Goal: Information Seeking & Learning: Learn about a topic

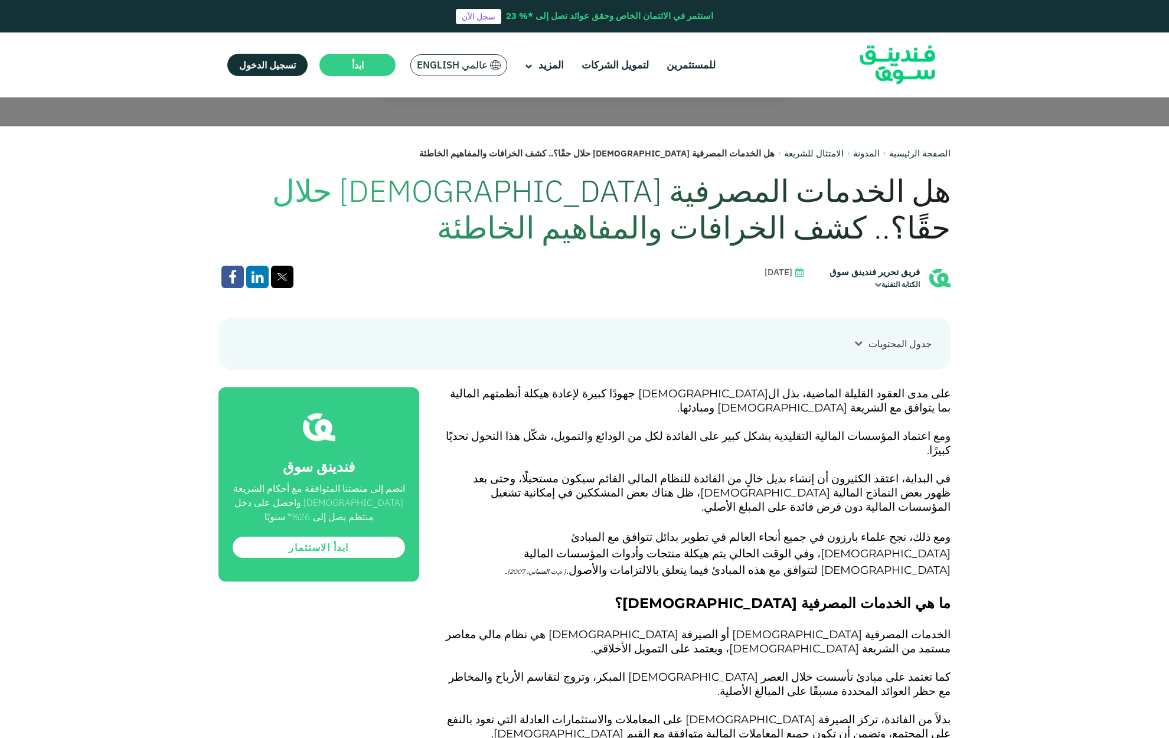
scroll to position [575, 0]
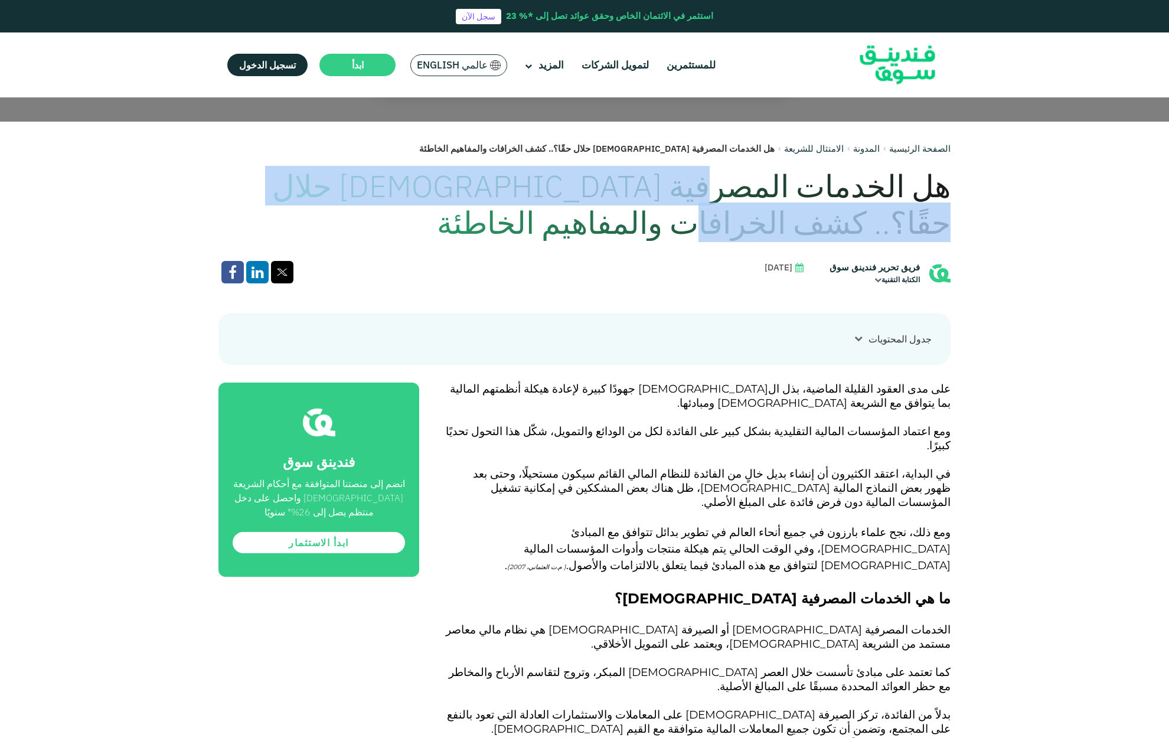
drag, startPoint x: 253, startPoint y: 174, endPoint x: 757, endPoint y: 200, distance: 504.7
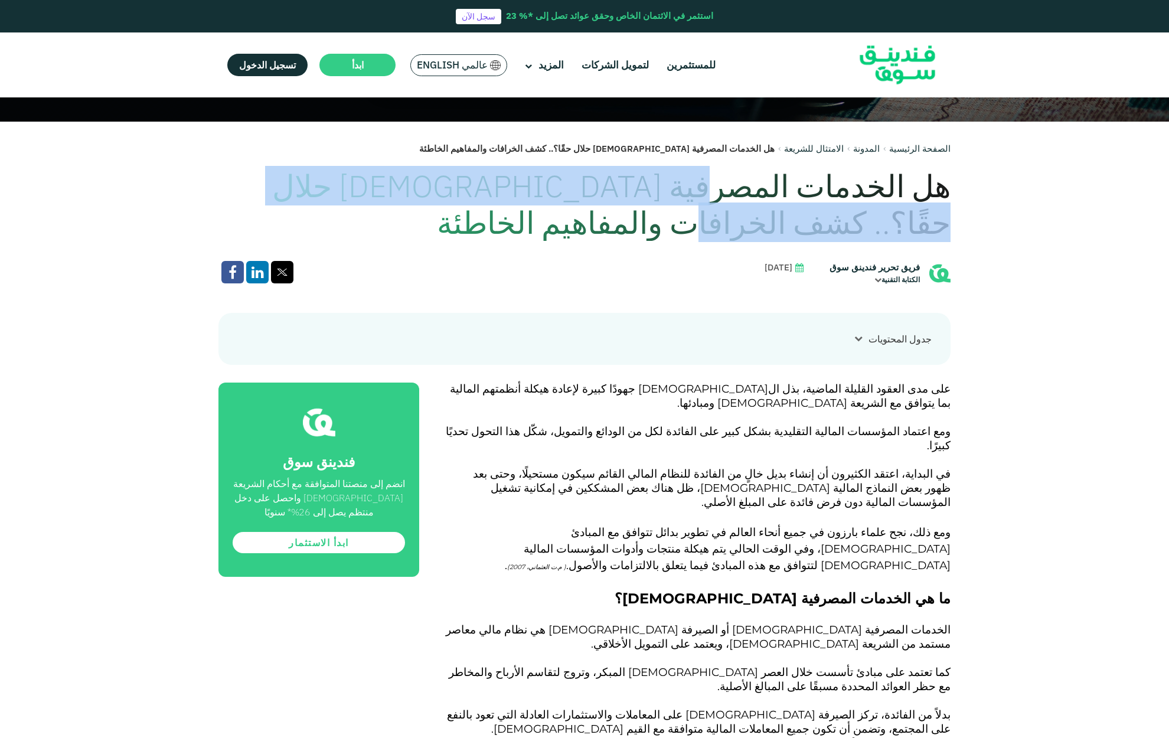
click at [754, 200] on h1 "هل الخدمات المصرفية [DEMOGRAPHIC_DATA] حلال حقًا؟.. كشف الخرافات والمفاهيم الخا…" at bounding box center [584, 205] width 732 height 74
click at [761, 200] on h1 "هل الخدمات المصرفية [DEMOGRAPHIC_DATA] حلال حقًا؟.. كشف الخرافات والمفاهيم الخا…" at bounding box center [584, 205] width 732 height 74
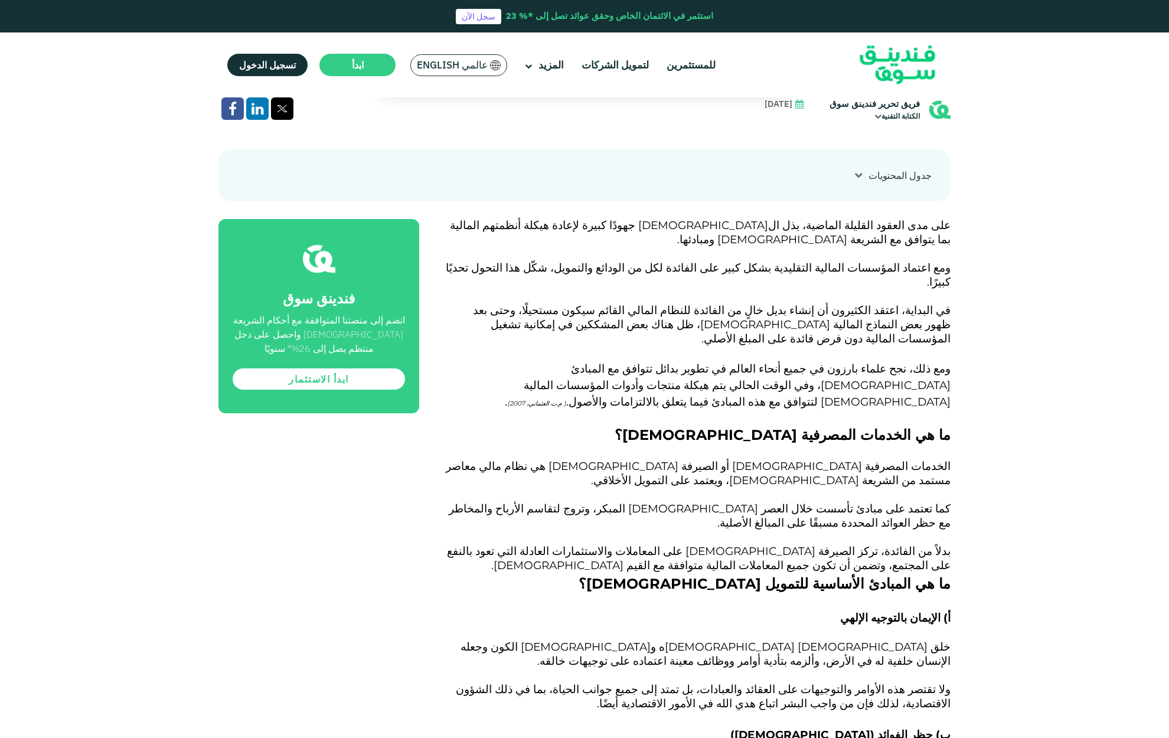
scroll to position [756, 0]
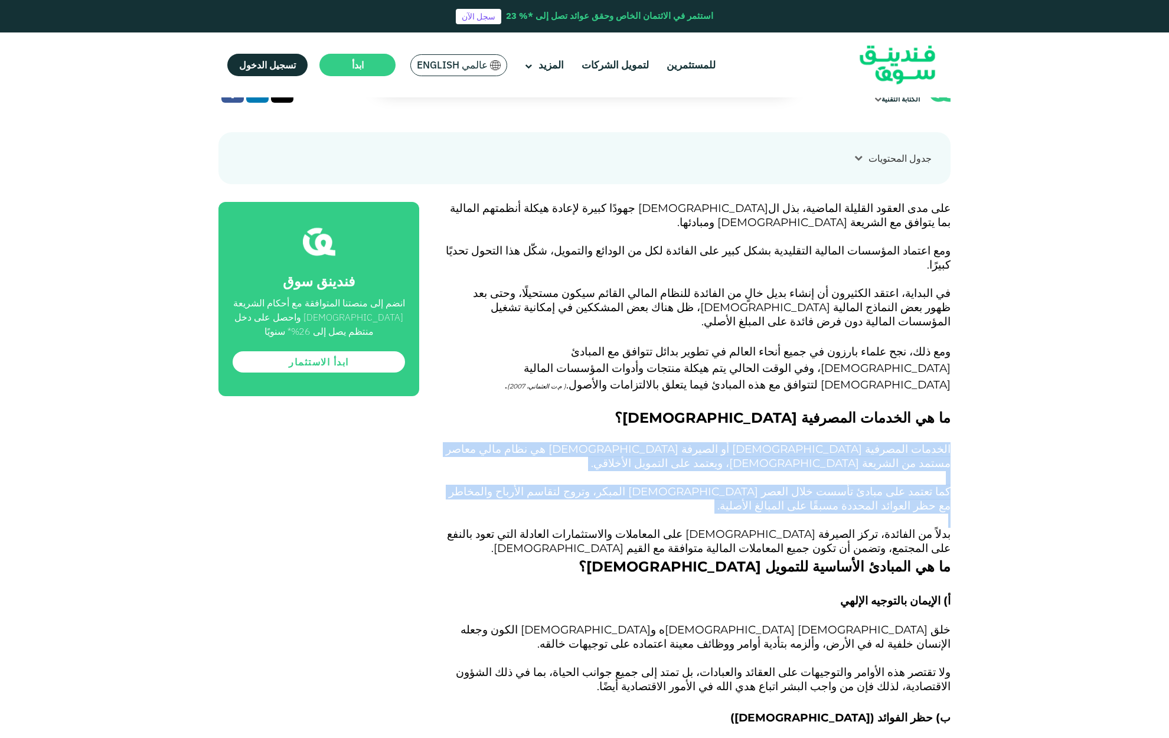
drag, startPoint x: 951, startPoint y: 391, endPoint x: 915, endPoint y: 466, distance: 82.6
click at [915, 514] on p at bounding box center [698, 521] width 505 height 14
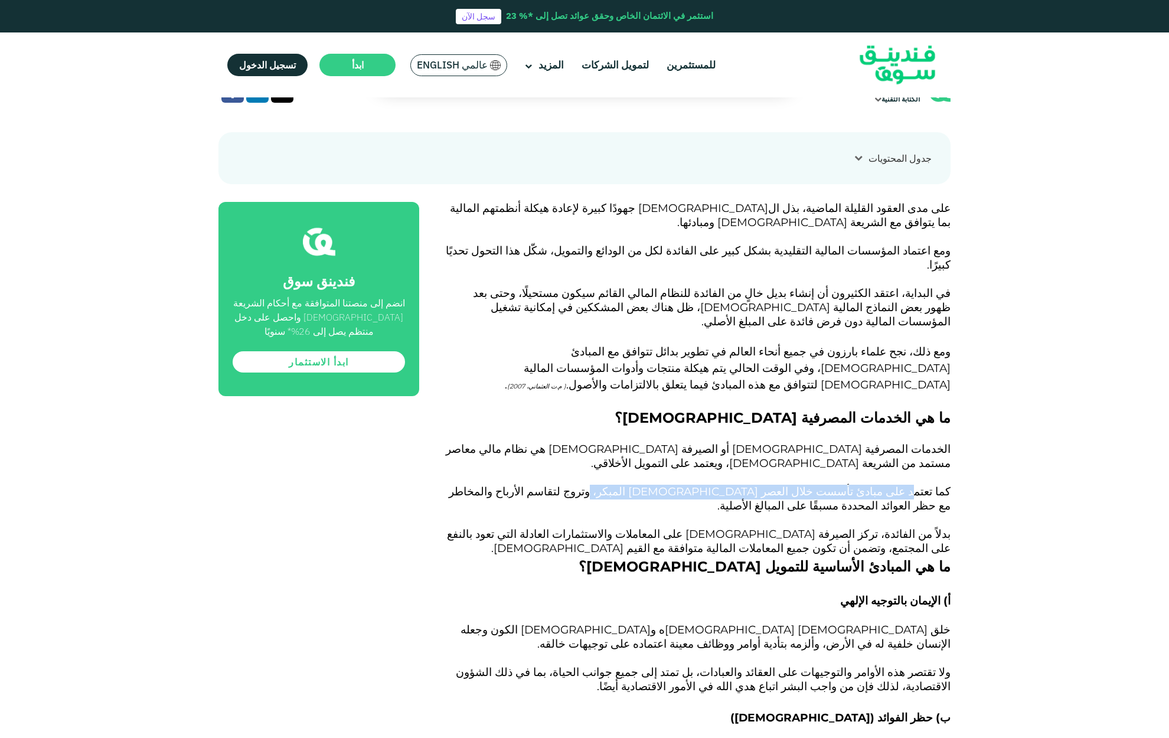
drag, startPoint x: 920, startPoint y: 437, endPoint x: 682, endPoint y: 427, distance: 238.1
click at [682, 485] on span "كما تعتمد على مبادئ تأسست خلال العصر [DEMOGRAPHIC_DATA] المبكر، وتروج لتقاسم ال…" at bounding box center [700, 499] width 502 height 28
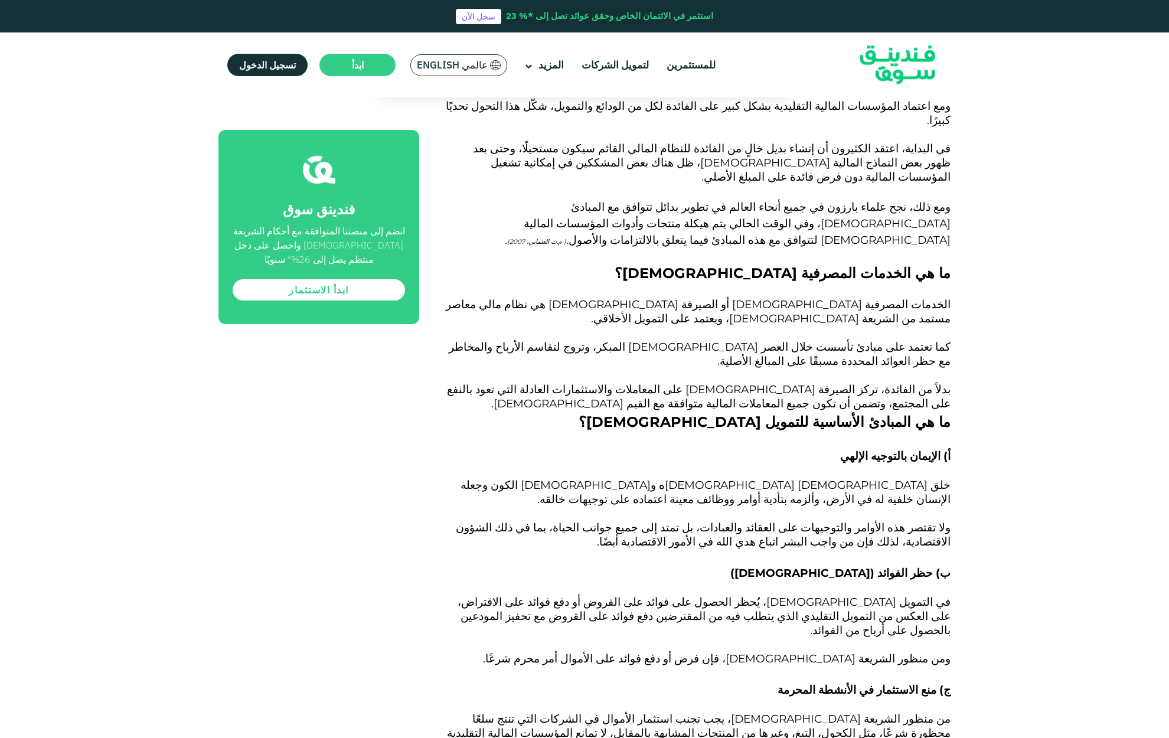
scroll to position [913, 0]
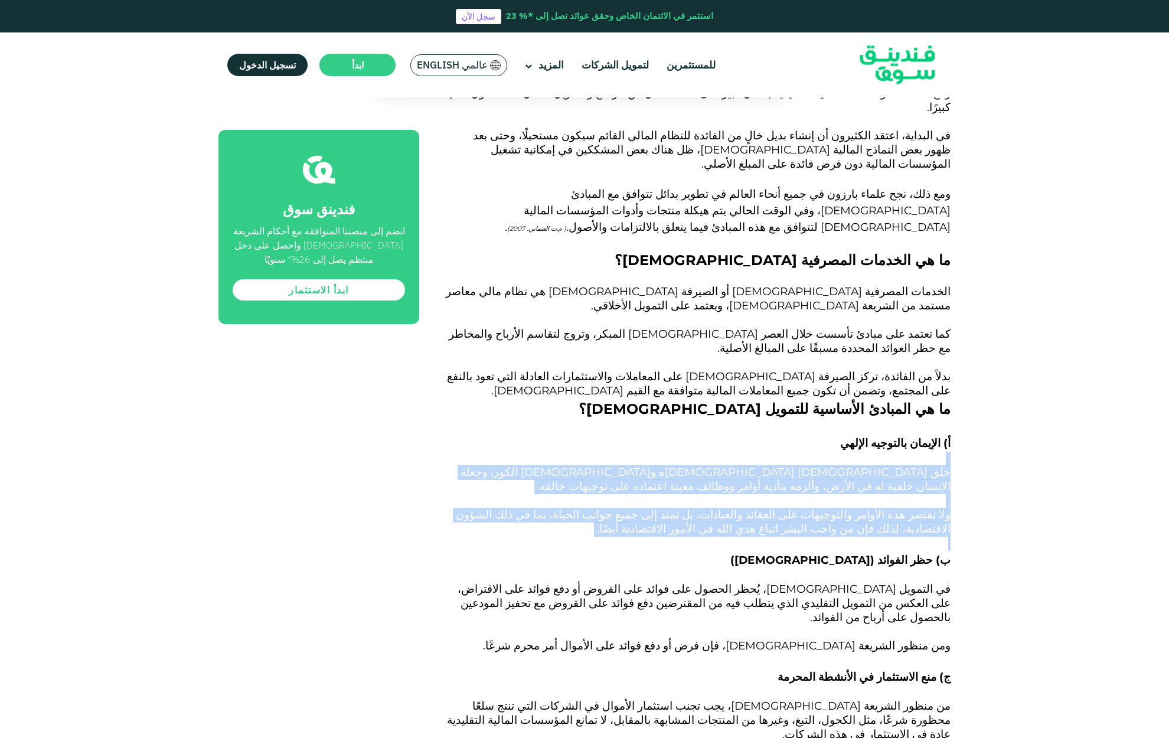
drag, startPoint x: 878, startPoint y: 390, endPoint x: 969, endPoint y: 491, distance: 136.2
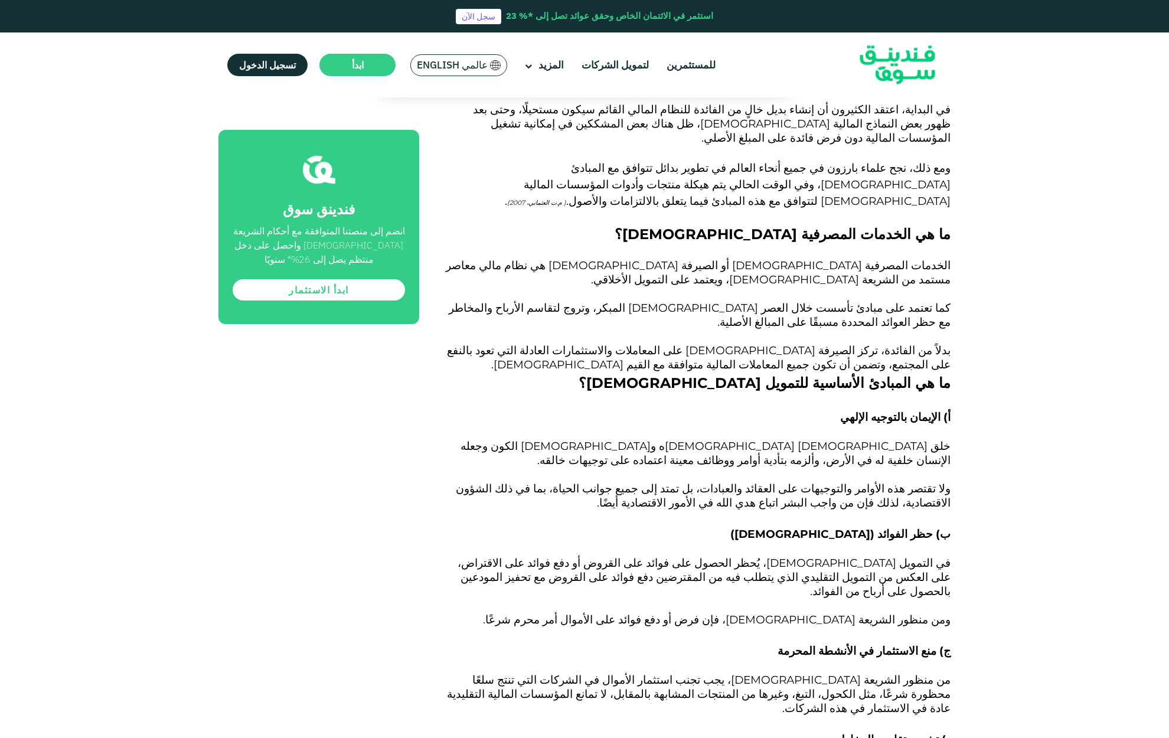
scroll to position [979, 0]
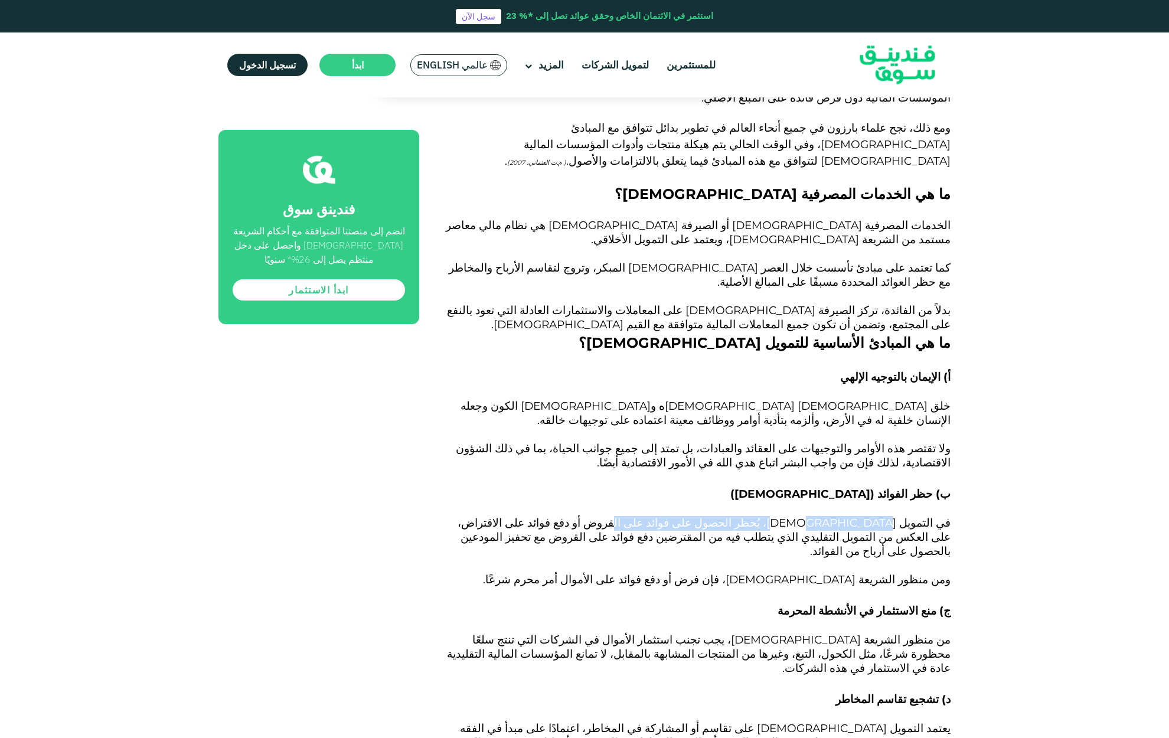
drag, startPoint x: 699, startPoint y: 446, endPoint x: 887, endPoint y: 449, distance: 188.3
click at [887, 516] on span "في التمويل [DEMOGRAPHIC_DATA]، يُحظر الحصول على فوائد على القروض أو دفع فوائد ع…" at bounding box center [703, 537] width 493 height 42
drag, startPoint x: 561, startPoint y: 446, endPoint x: 774, endPoint y: 452, distance: 213.2
click at [774, 516] on span "في التمويل [DEMOGRAPHIC_DATA]، يُحظر الحصول على فوائد على القروض أو دفع فوائد ع…" at bounding box center [703, 537] width 493 height 42
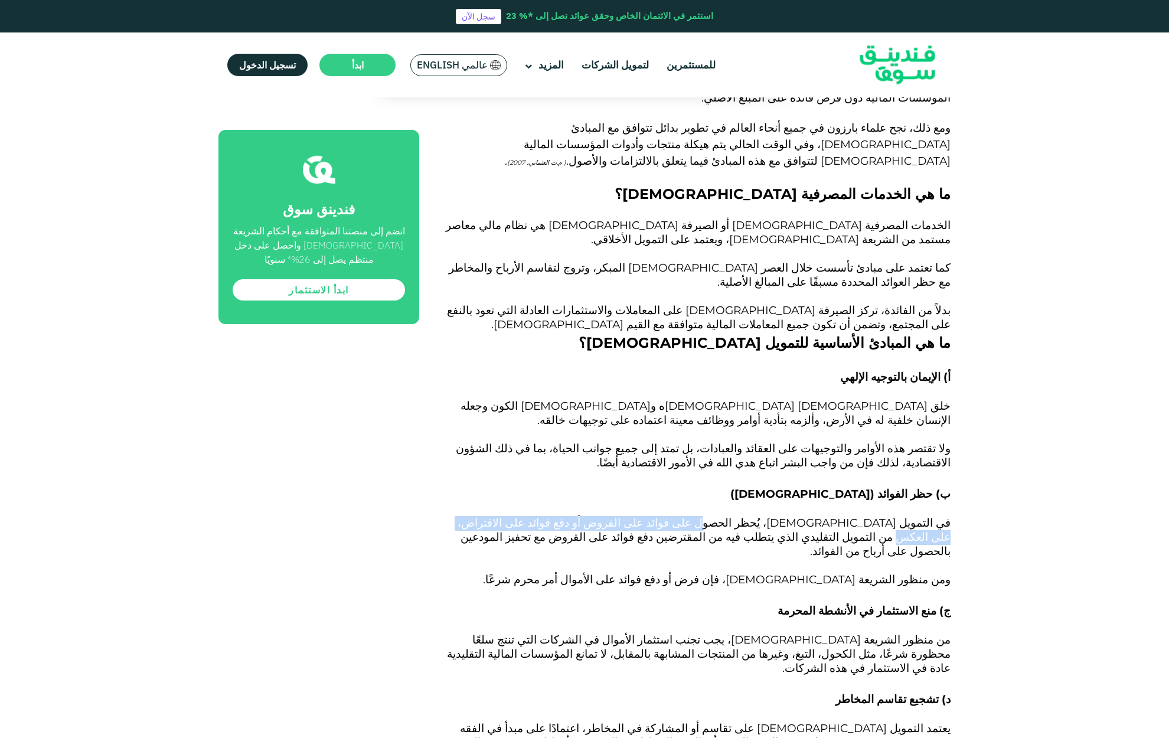
click at [774, 516] on span "في التمويل [DEMOGRAPHIC_DATA]، يُحظر الحصول على فوائد على القروض أو دفع فوائد ع…" at bounding box center [703, 537] width 493 height 42
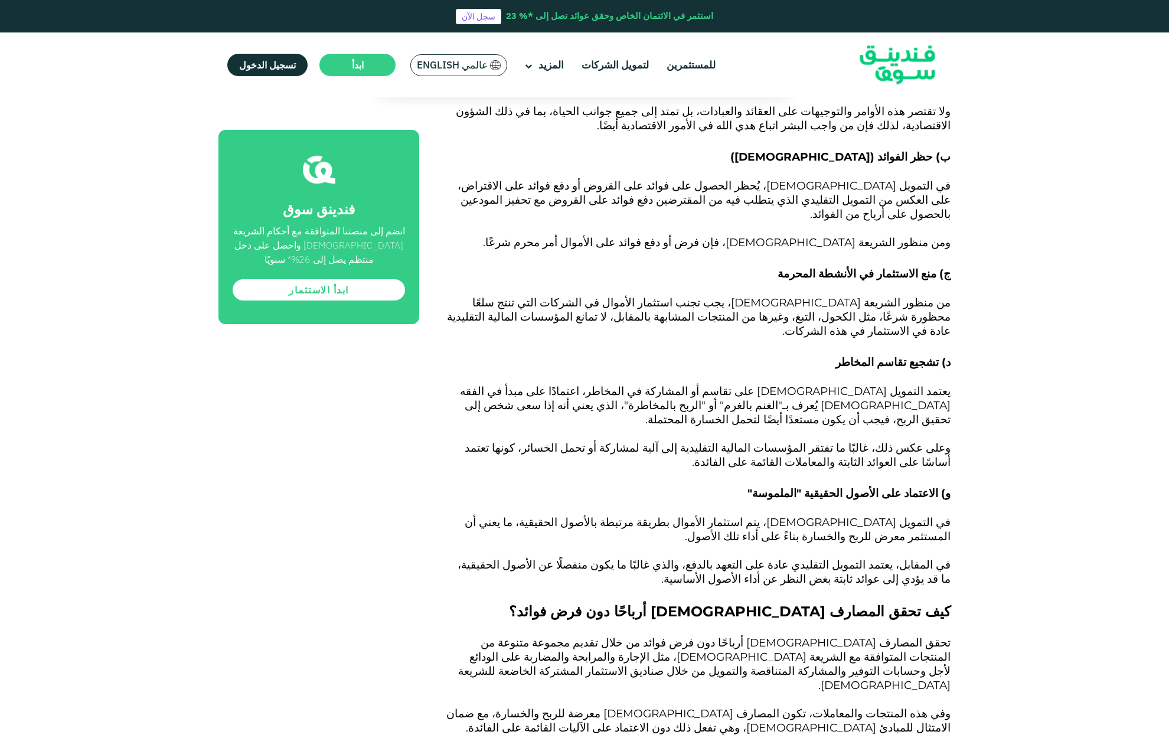
scroll to position [1319, 0]
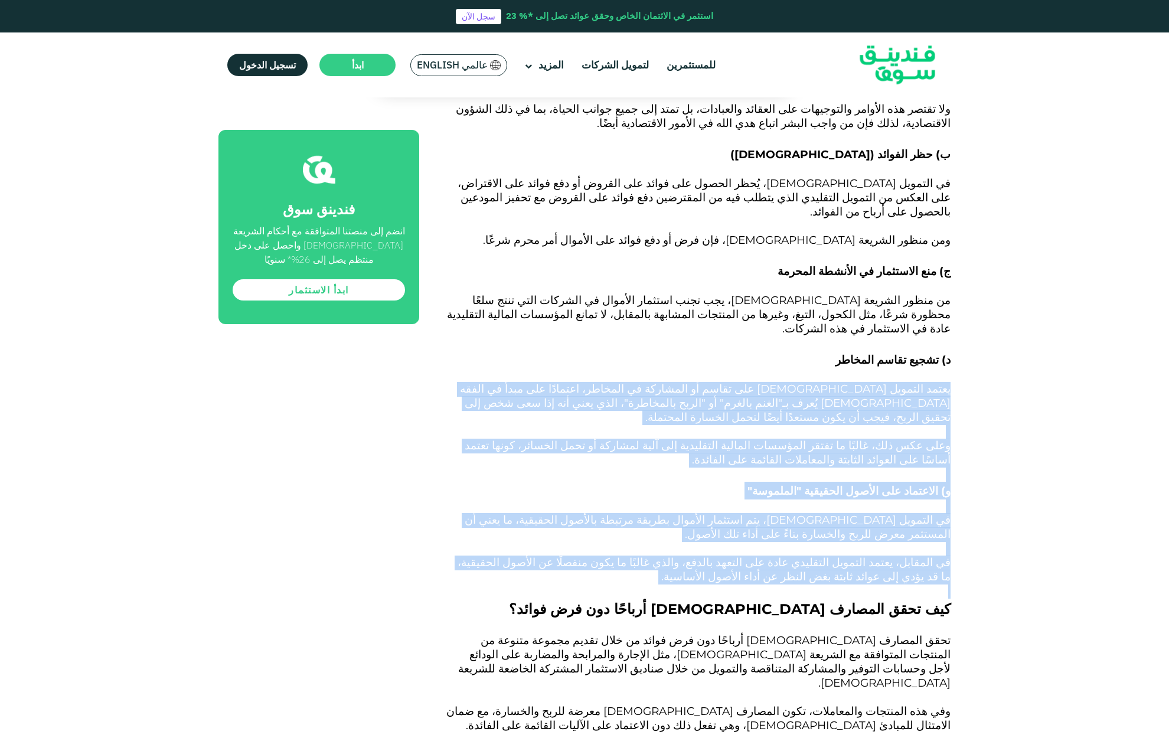
drag, startPoint x: 879, startPoint y: 270, endPoint x: 872, endPoint y: 479, distance: 208.5
click at [872, 584] on p at bounding box center [698, 591] width 505 height 14
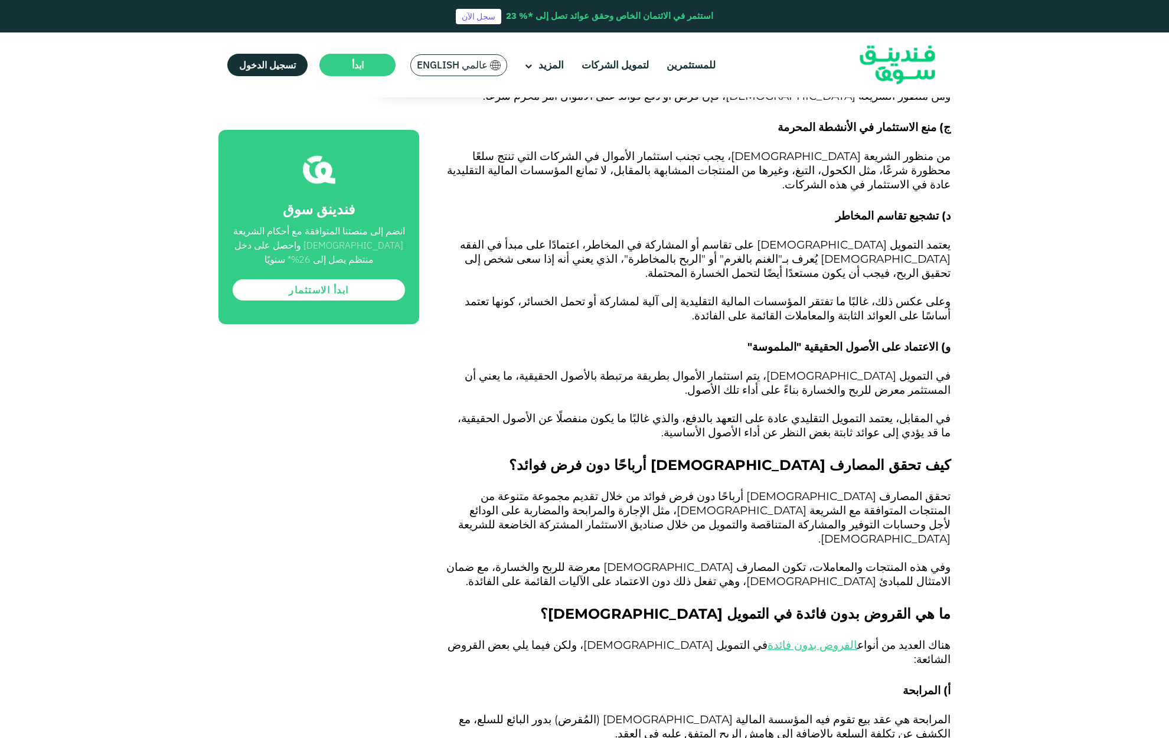
scroll to position [1464, 0]
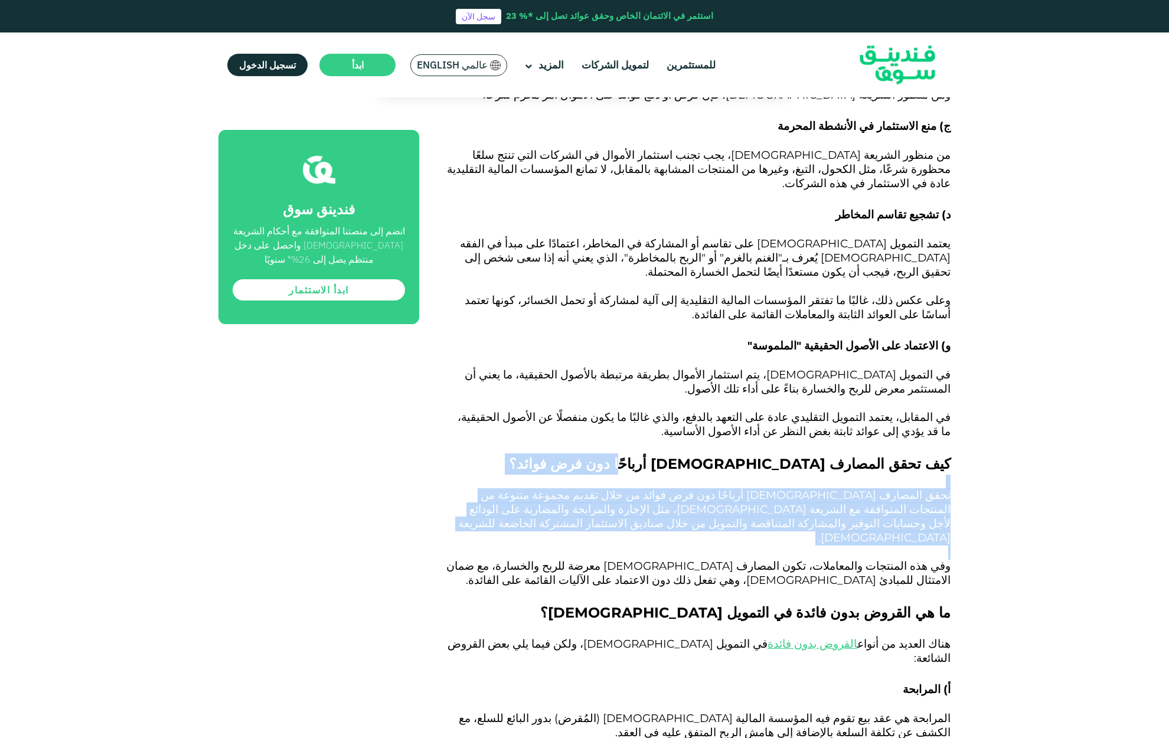
drag, startPoint x: 763, startPoint y: 347, endPoint x: 903, endPoint y: 425, distance: 160.1
click at [903, 545] on p at bounding box center [698, 552] width 505 height 14
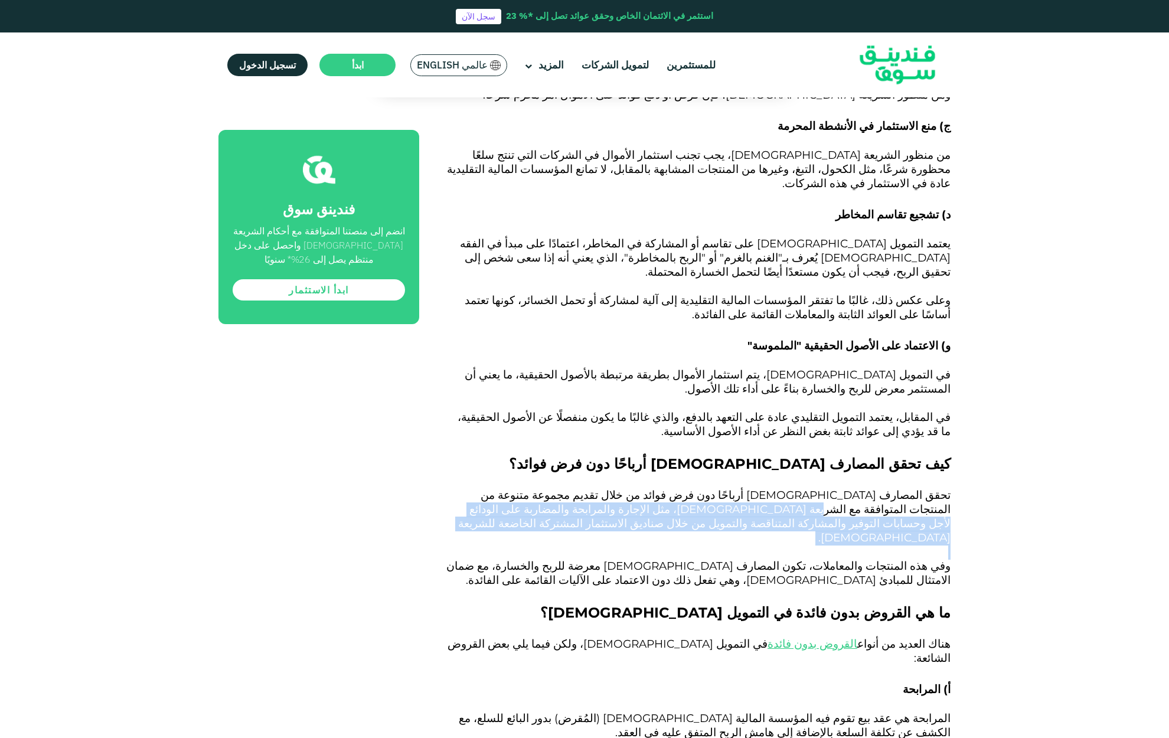
drag, startPoint x: 503, startPoint y: 377, endPoint x: 809, endPoint y: 418, distance: 308.5
click at [809, 545] on p at bounding box center [698, 552] width 505 height 14
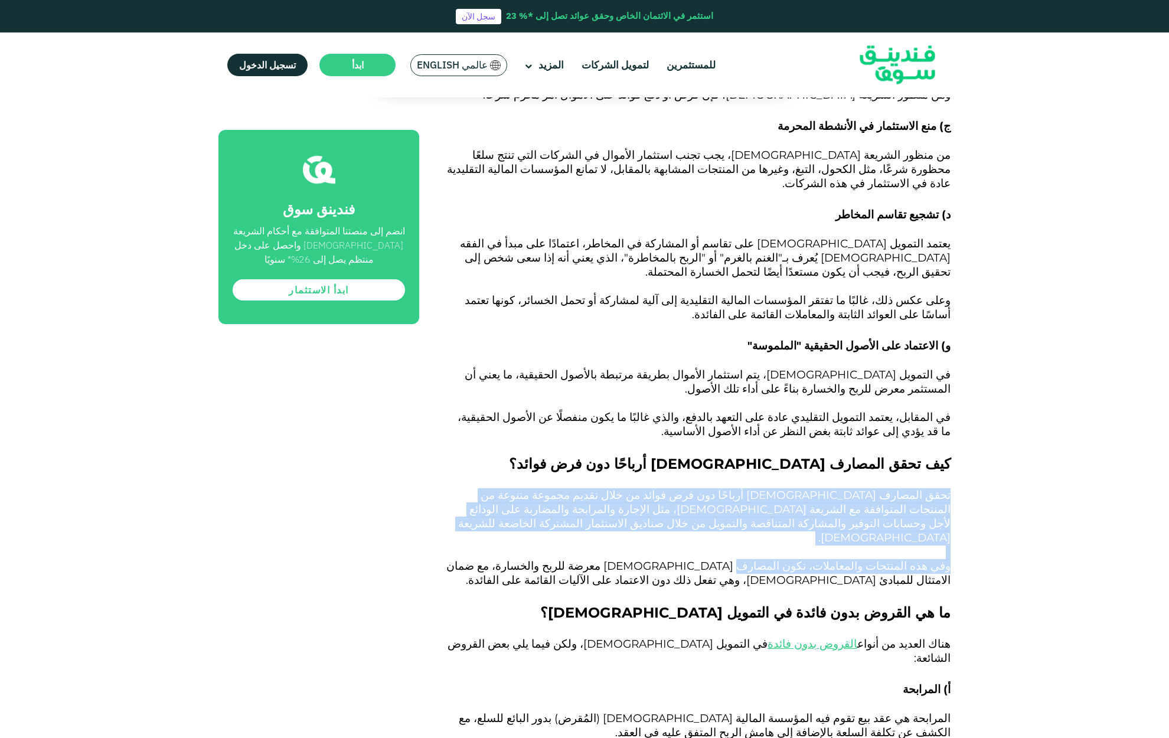
drag, startPoint x: 794, startPoint y: 377, endPoint x: 783, endPoint y: 431, distance: 55.4
click at [783, 559] on span "وفي هذه المنتجات والمعاملات، تكون المصارف [DEMOGRAPHIC_DATA] معرضة للربح والخسا…" at bounding box center [698, 573] width 504 height 28
drag, startPoint x: 774, startPoint y: 430, endPoint x: 802, endPoint y: 338, distance: 96.3
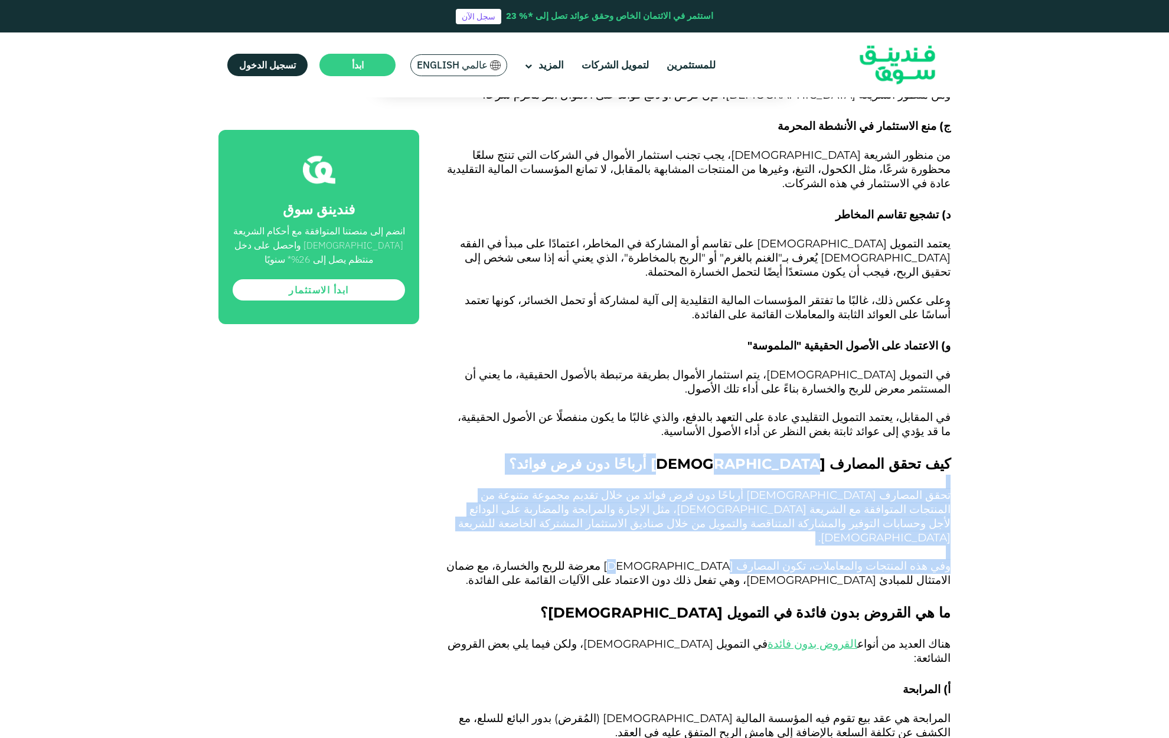
click at [802, 453] on h2 "كيف تحقق المصارف [DEMOGRAPHIC_DATA] أرباحًا دون فرض فوائد؟" at bounding box center [698, 463] width 505 height 21
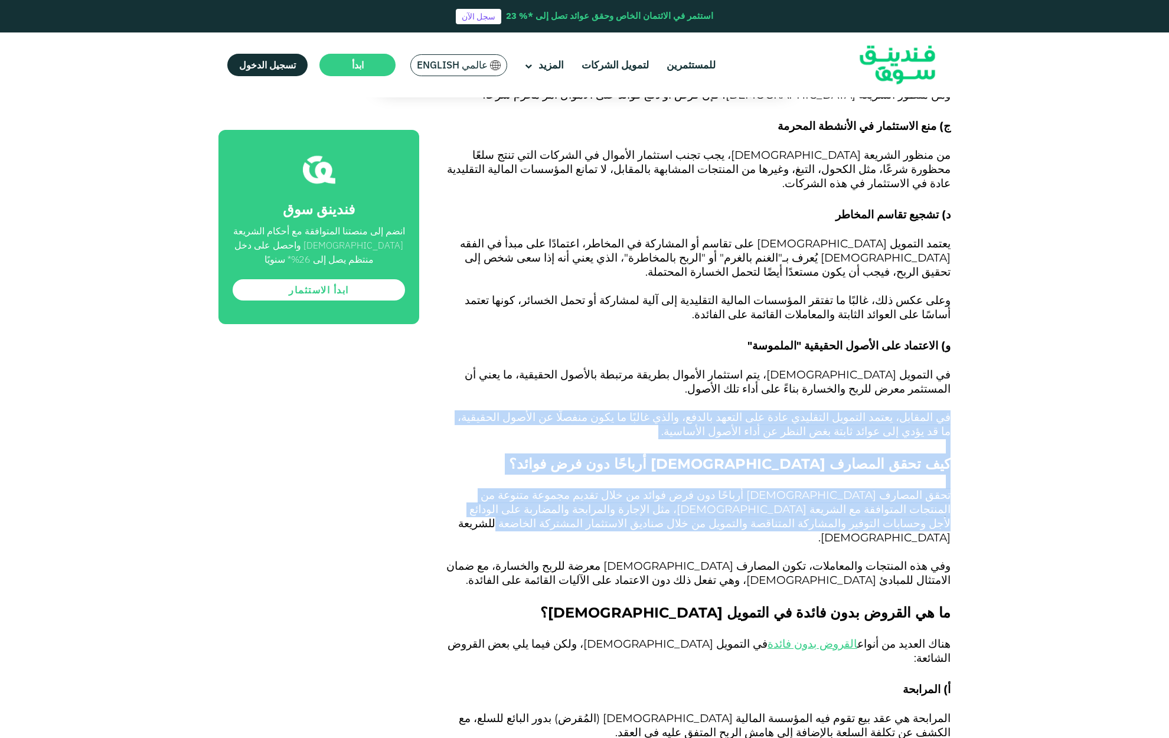
drag, startPoint x: 800, startPoint y: 348, endPoint x: 809, endPoint y: 408, distance: 60.3
click at [809, 489] on p "تحقق المصارف [DEMOGRAPHIC_DATA] أرباحًا دون فرض فوائد من خلال تقديم مجموعة متنو…" at bounding box center [698, 517] width 505 height 57
drag, startPoint x: 850, startPoint y: 398, endPoint x: 864, endPoint y: 285, distance: 114.8
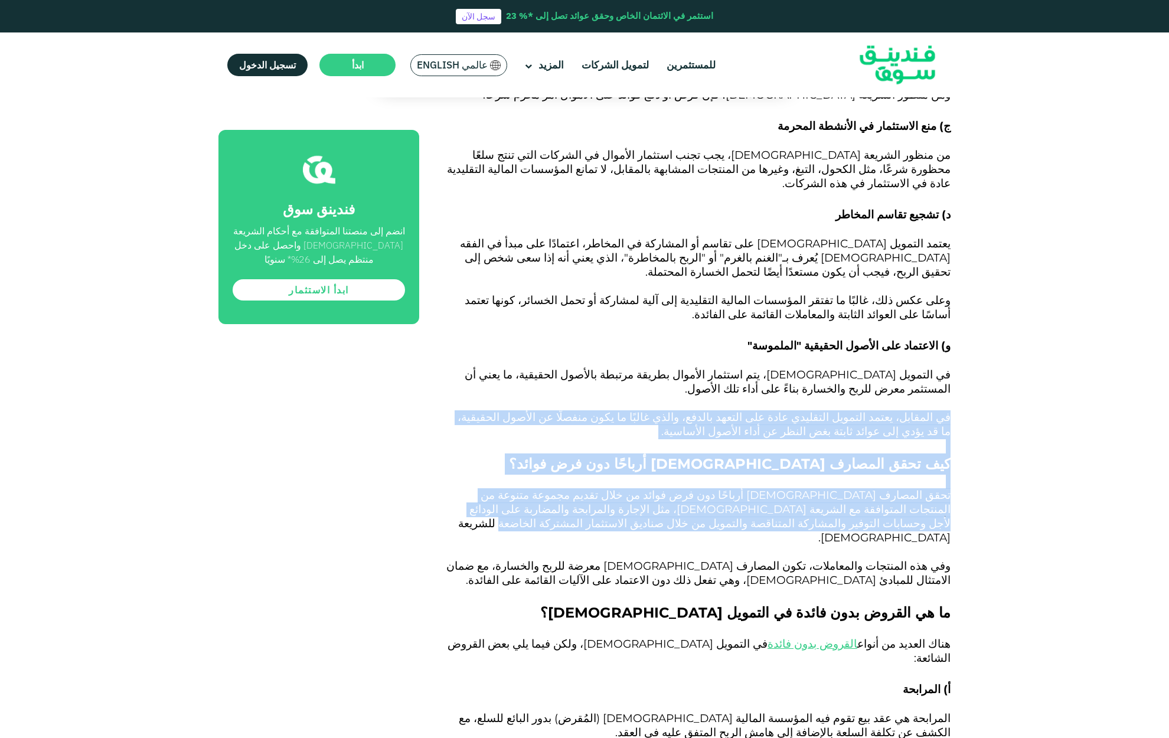
click at [864, 397] on p at bounding box center [698, 404] width 505 height 14
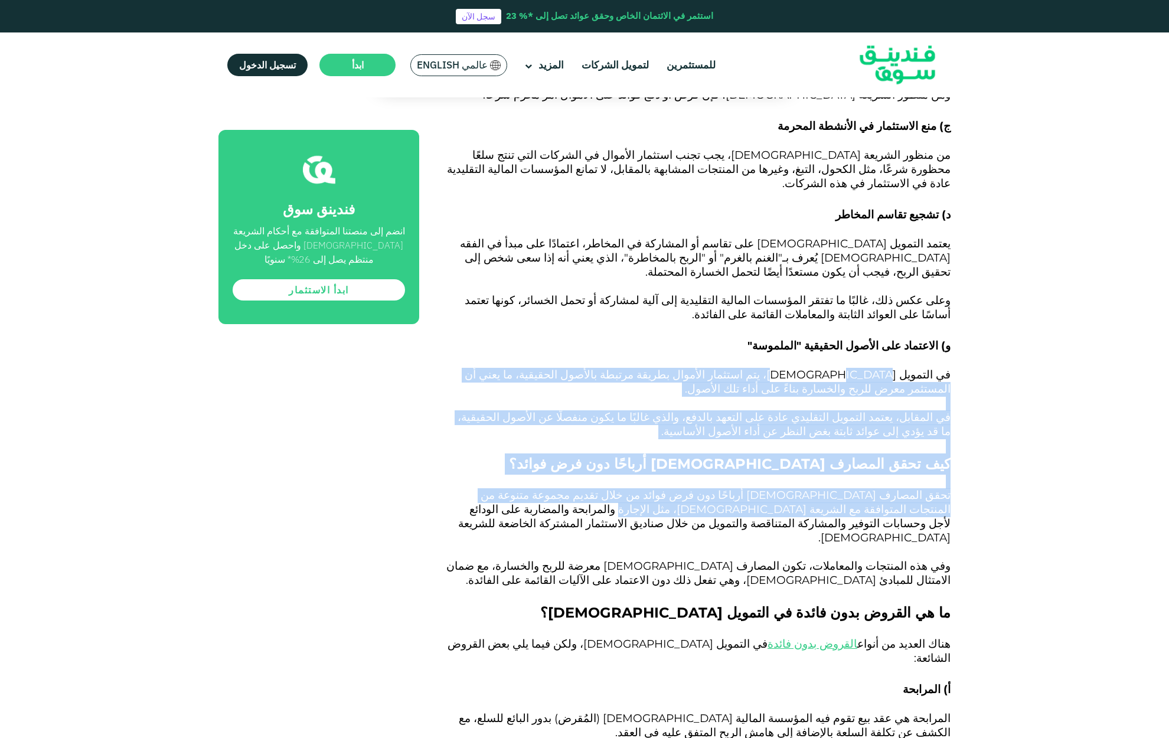
drag, startPoint x: 863, startPoint y: 252, endPoint x: 859, endPoint y: 400, distance: 147.6
click at [859, 488] on span "تحقق المصارف [DEMOGRAPHIC_DATA] أرباحًا دون فرض فوائد من خلال تقديم مجموعة متنو…" at bounding box center [704, 516] width 492 height 56
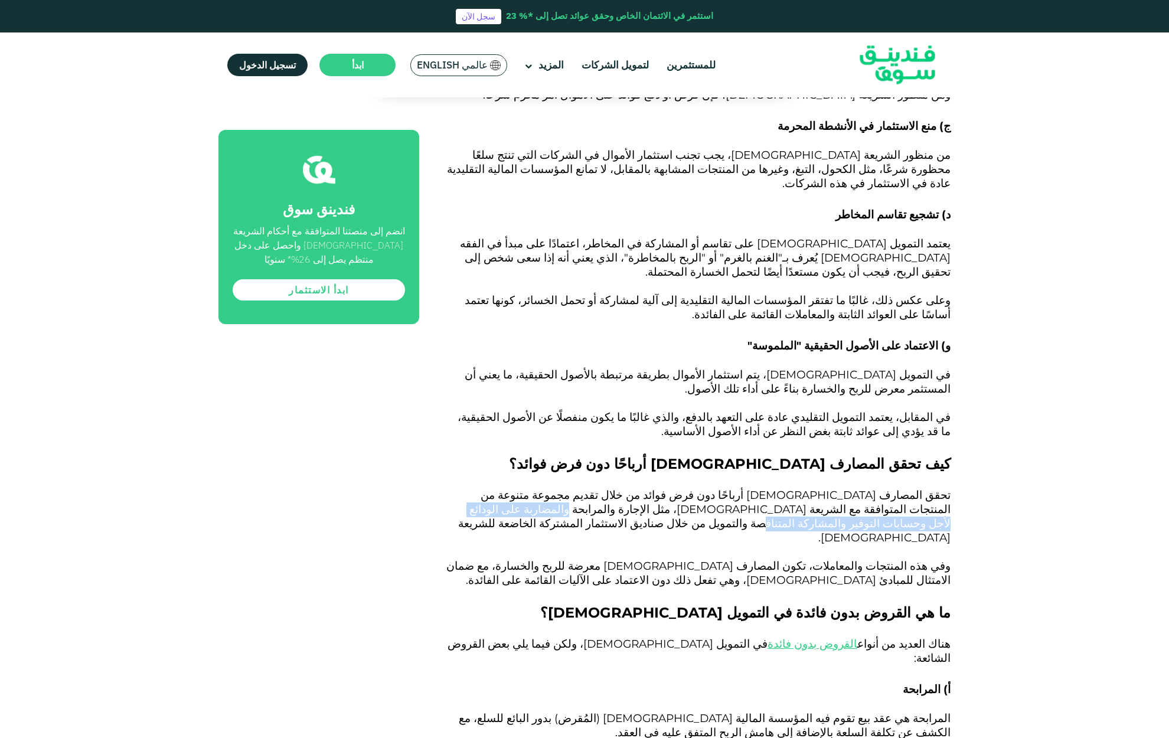
drag, startPoint x: 583, startPoint y: 391, endPoint x: 816, endPoint y: 393, distance: 233.2
click at [816, 488] on span "تحقق المصارف [DEMOGRAPHIC_DATA] أرباحًا دون فرض فوائد من خلال تقديم مجموعة متنو…" at bounding box center [704, 516] width 492 height 56
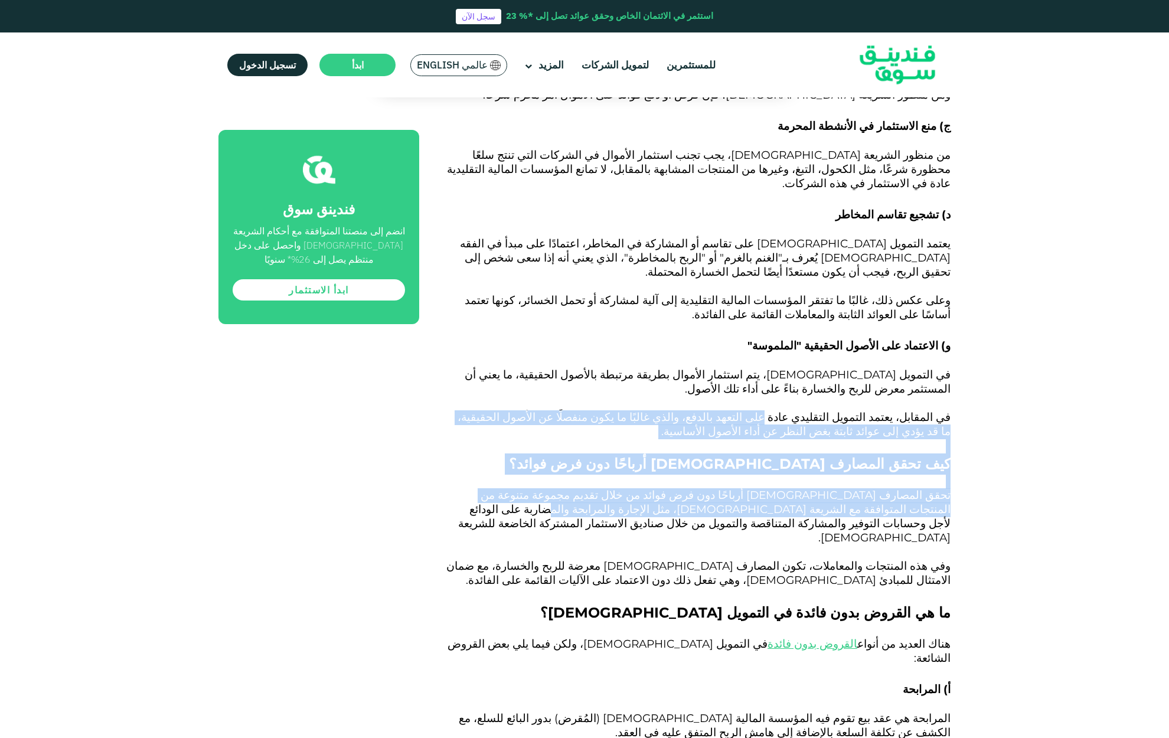
drag, startPoint x: 780, startPoint y: 394, endPoint x: 802, endPoint y: 296, distance: 100.8
click at [802, 410] on span "في المقابل، يعتمد التمويل التقليدي عادة على التعهد بالدفع، والذي غالبًا ما يكون…" at bounding box center [703, 424] width 493 height 28
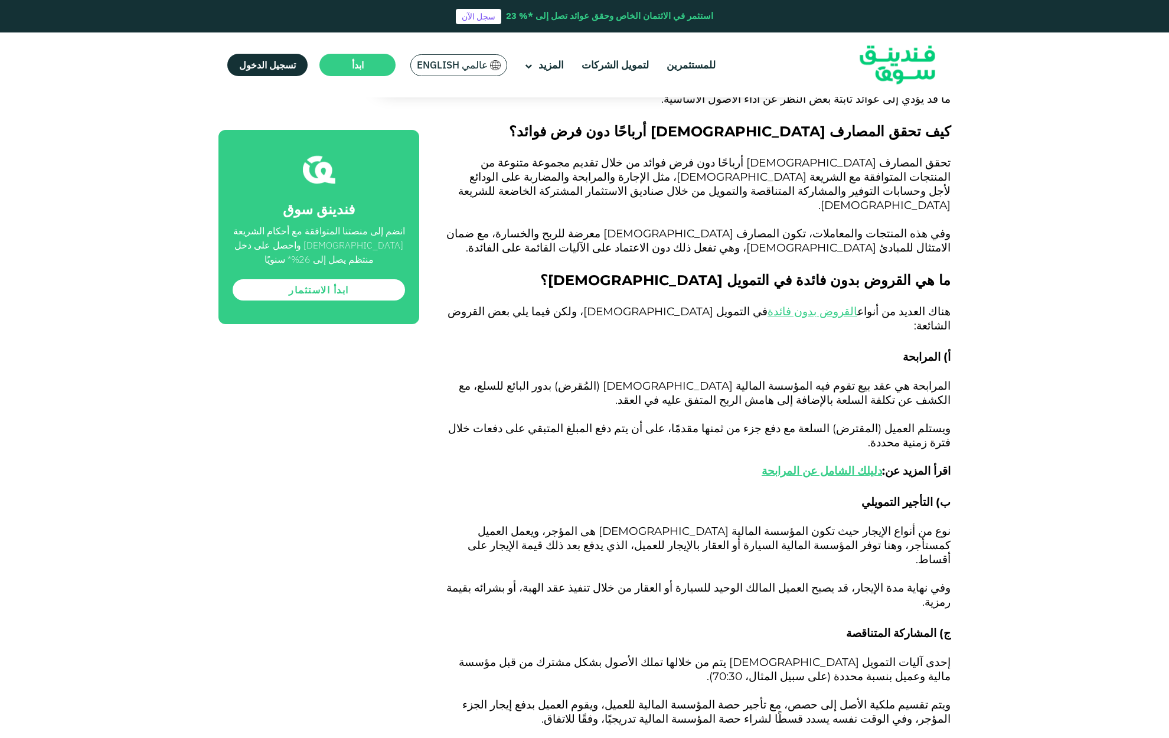
scroll to position [1818, 0]
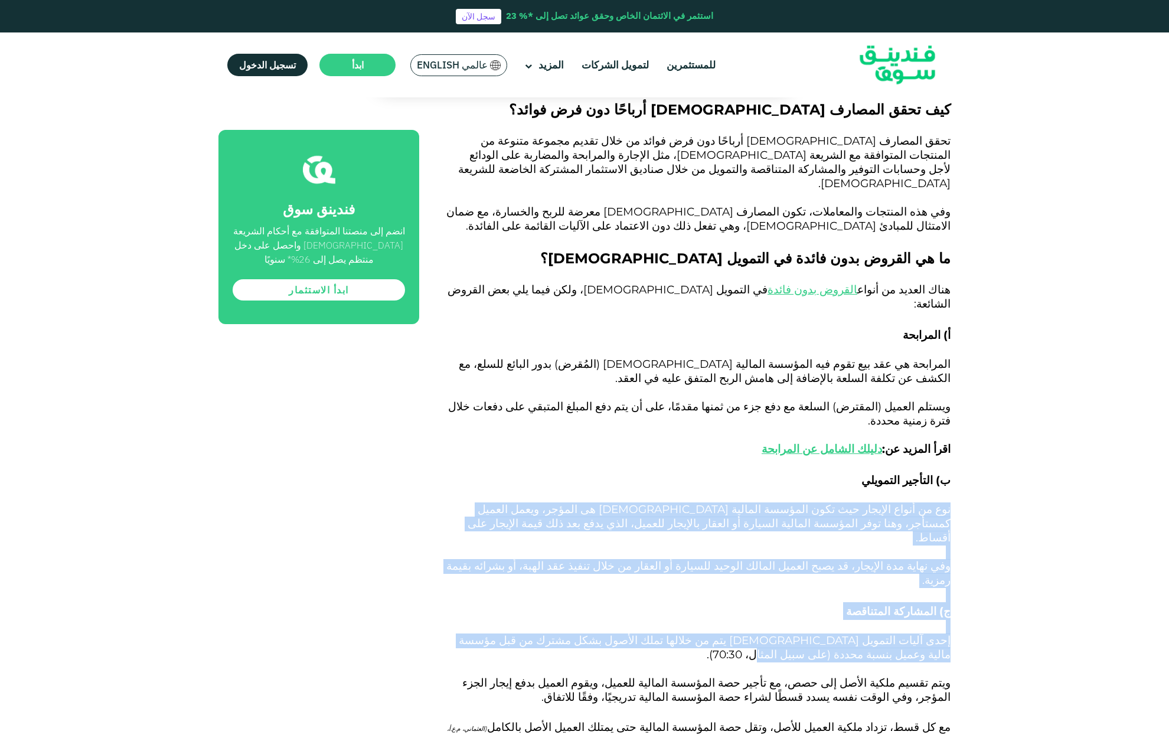
drag, startPoint x: 909, startPoint y: 411, endPoint x: 915, endPoint y: 466, distance: 55.3
click at [915, 465] on div "على مدى العقود القليلة الماضية، بذل ال[DEMOGRAPHIC_DATA] جهودًا كبيرة لإعادة هي…" at bounding box center [698, 691] width 505 height 3104
click at [915, 633] on span "إحدى آليات التمويل [DEMOGRAPHIC_DATA] يتم من خلالها تملك الأصول بشكل مشترك من ق…" at bounding box center [705, 647] width 492 height 28
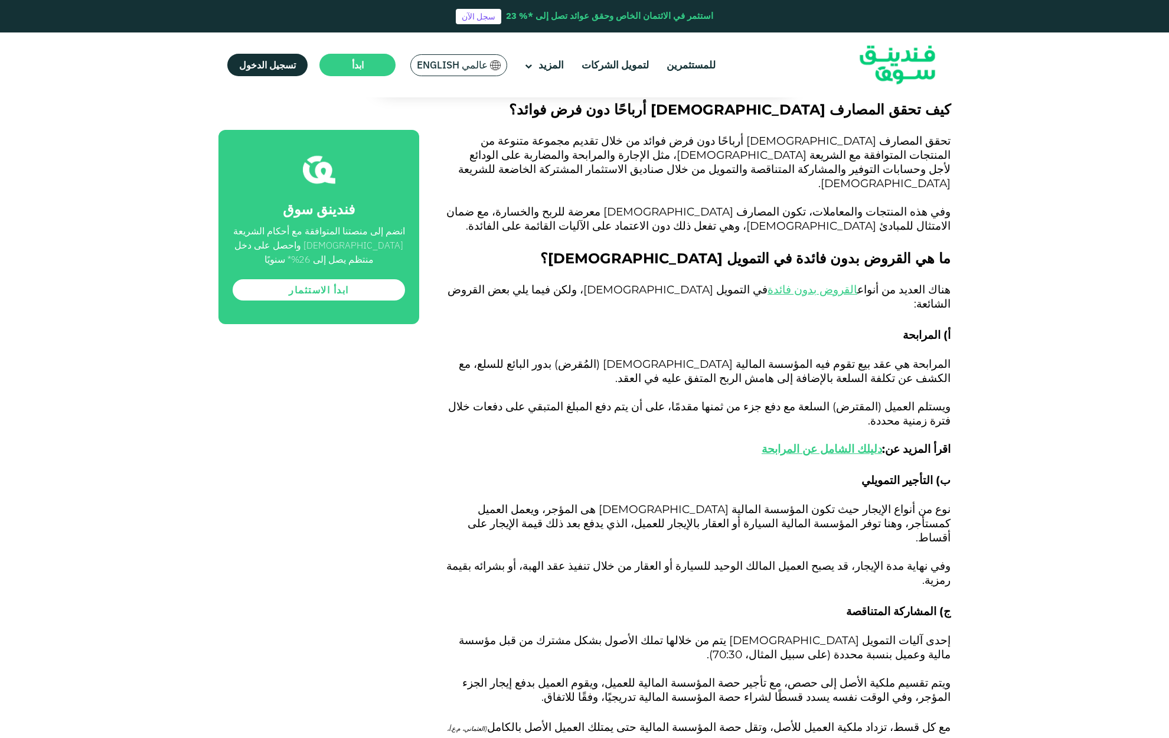
click at [867, 662] on p at bounding box center [698, 669] width 505 height 14
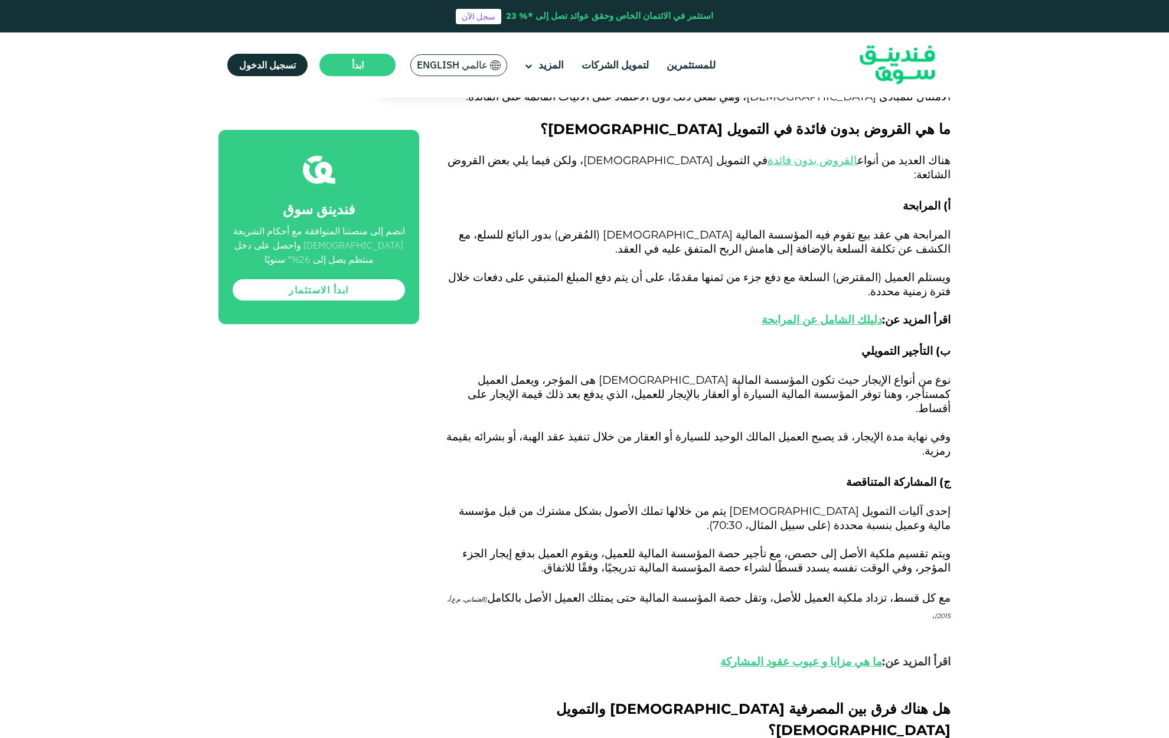
scroll to position [2038, 0]
